Goal: Information Seeking & Learning: Learn about a topic

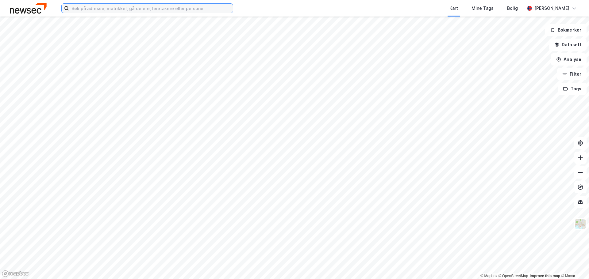
click at [176, 7] on input at bounding box center [151, 8] width 164 height 9
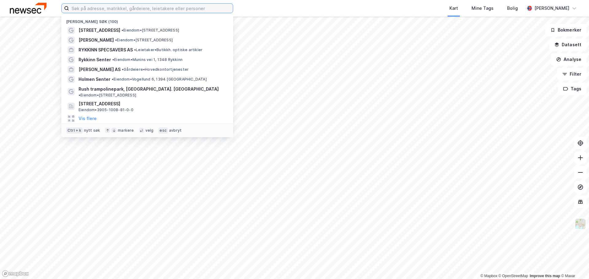
paste input "[STREET_ADDRESS]"
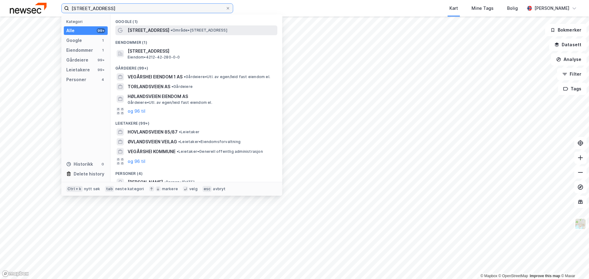
type input "[STREET_ADDRESS]"
click at [155, 29] on span "[STREET_ADDRESS]" at bounding box center [149, 30] width 42 height 7
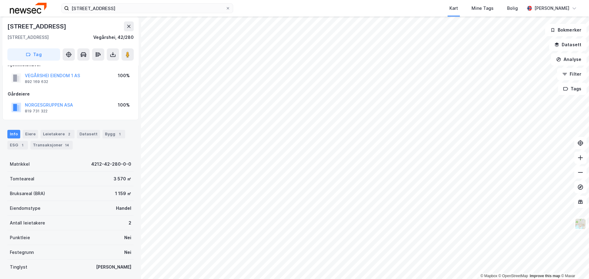
scroll to position [31, 0]
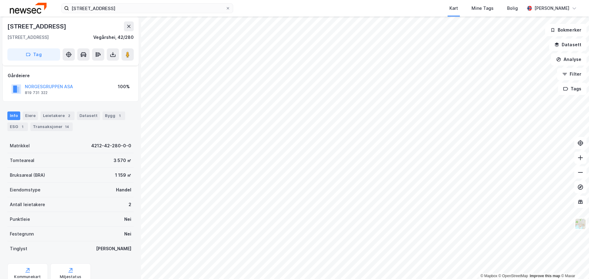
scroll to position [31, 0]
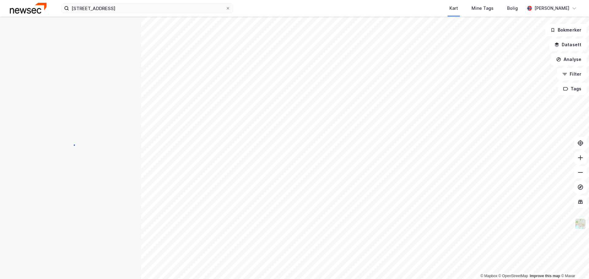
scroll to position [31, 0]
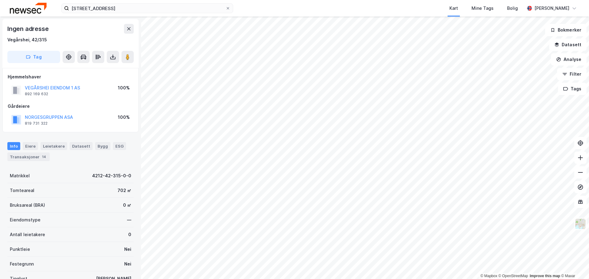
scroll to position [31, 0]
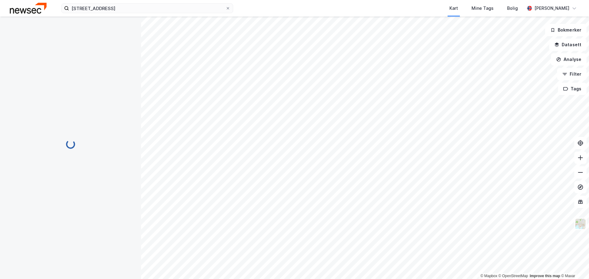
scroll to position [31, 0]
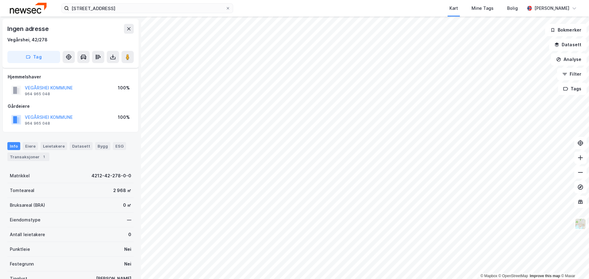
scroll to position [31, 0]
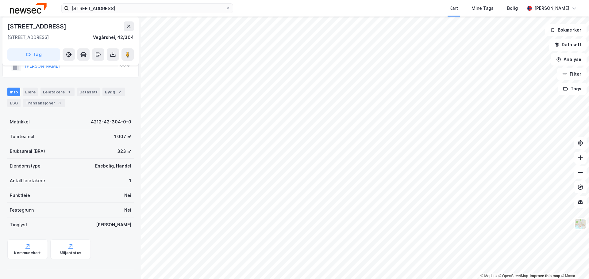
scroll to position [23, 0]
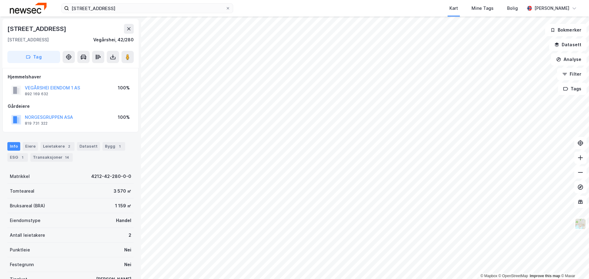
scroll to position [0, 0]
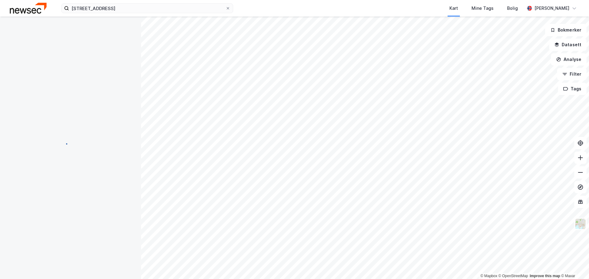
scroll to position [0, 0]
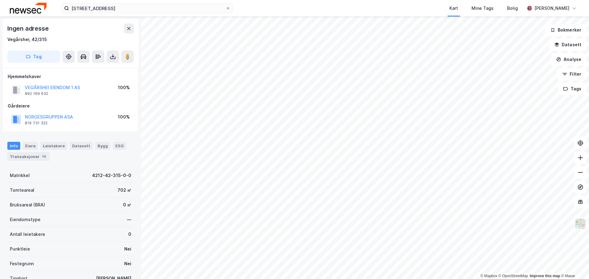
scroll to position [0, 0]
